Goal: Navigation & Orientation: Find specific page/section

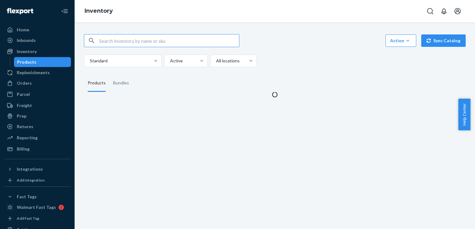
click at [139, 43] on input "text" at bounding box center [169, 40] width 140 height 12
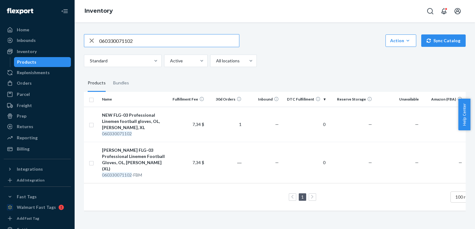
drag, startPoint x: 119, startPoint y: 39, endPoint x: 79, endPoint y: 39, distance: 40.1
click at [79, 39] on div "060330071102 Action Create product Create bundle Bulk create products Bulk upda…" at bounding box center [275, 125] width 400 height 207
type input "n-01"
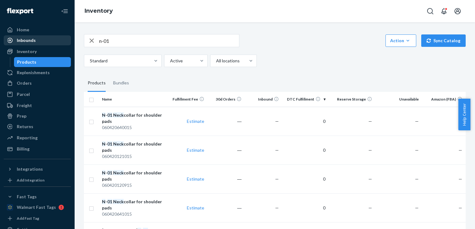
click at [32, 39] on div "Inbounds" at bounding box center [26, 40] width 19 height 6
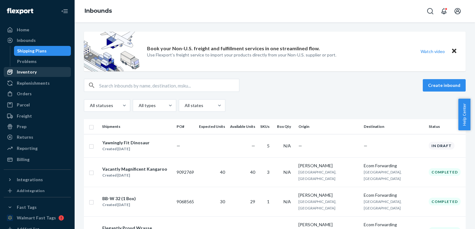
click at [32, 74] on div "Inventory" at bounding box center [27, 72] width 20 height 6
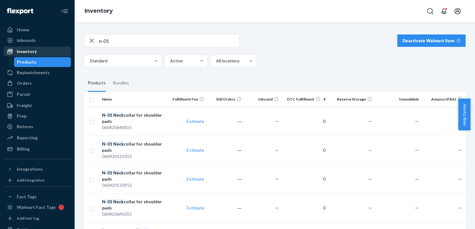
click at [32, 74] on div "Replenishments" at bounding box center [33, 73] width 33 height 6
